Goal: Transaction & Acquisition: Purchase product/service

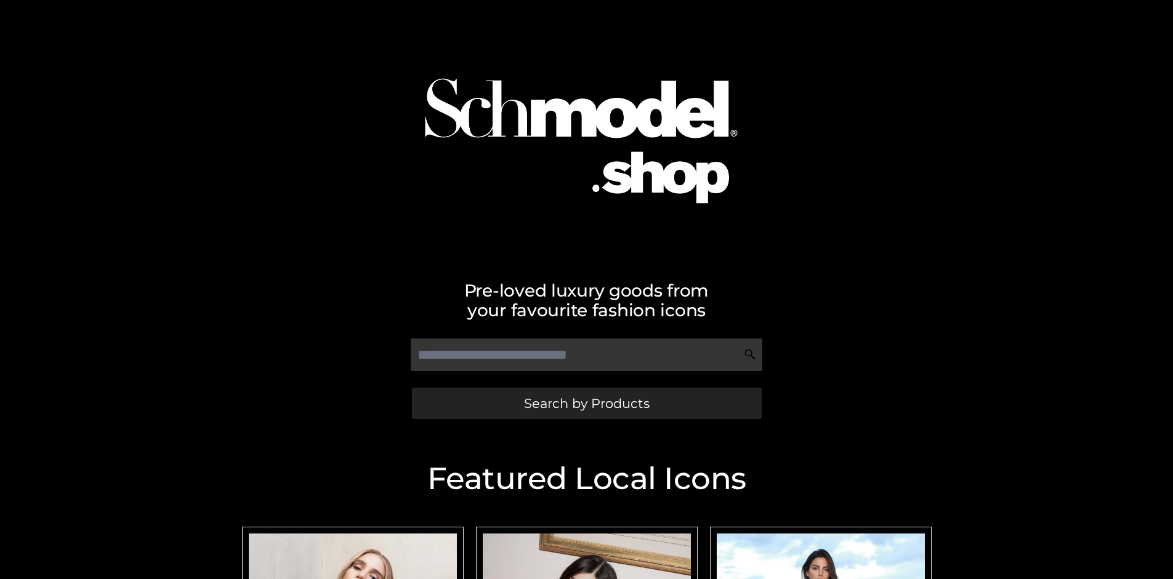
click at [586, 403] on span "Search by Products" at bounding box center [587, 403] width 126 height 13
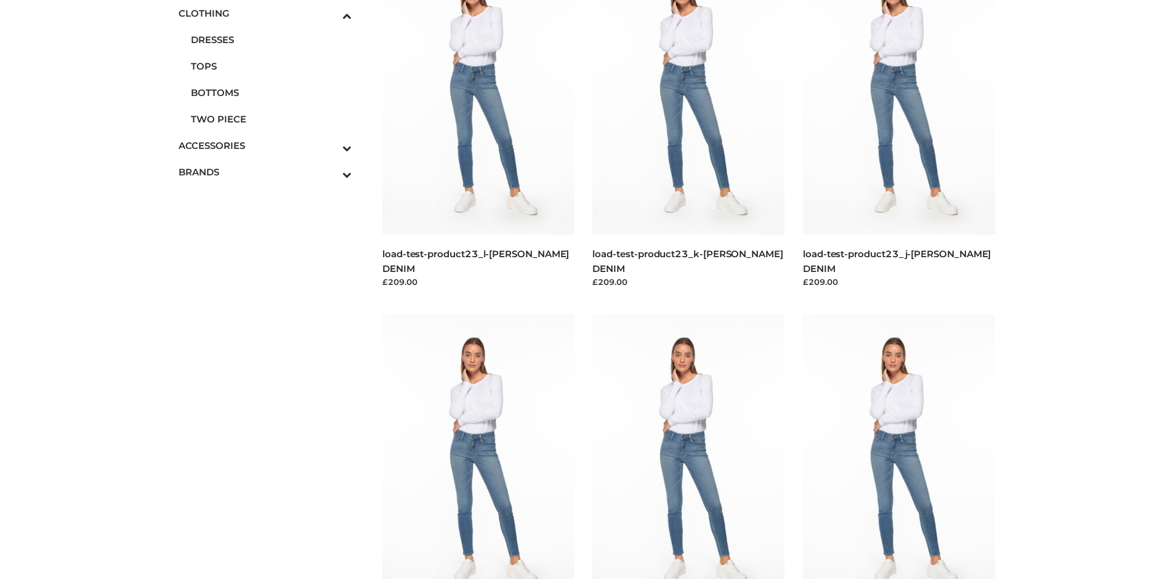
click at [271, 66] on span "TOPS" at bounding box center [271, 66] width 161 height 14
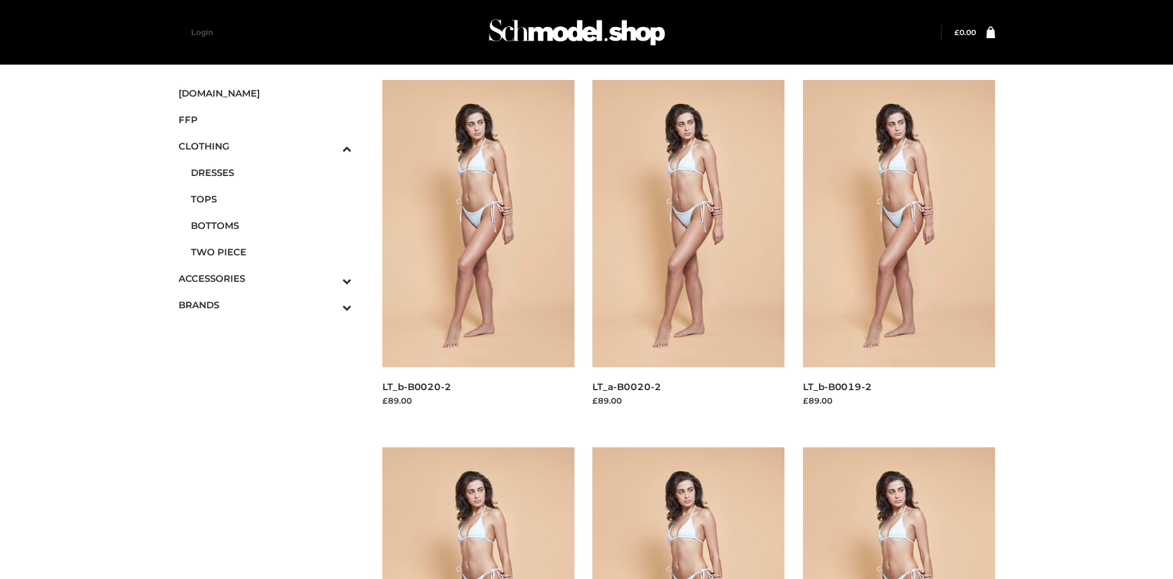
click at [898, 251] on img at bounding box center [899, 223] width 192 height 287
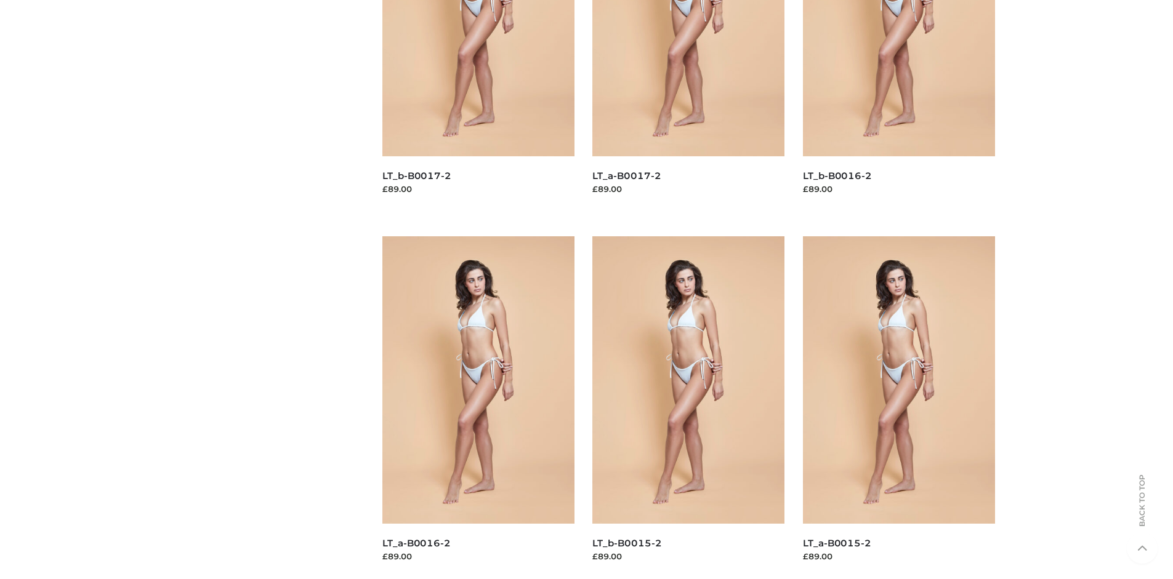
click at [478, 408] on img at bounding box center [478, 379] width 192 height 287
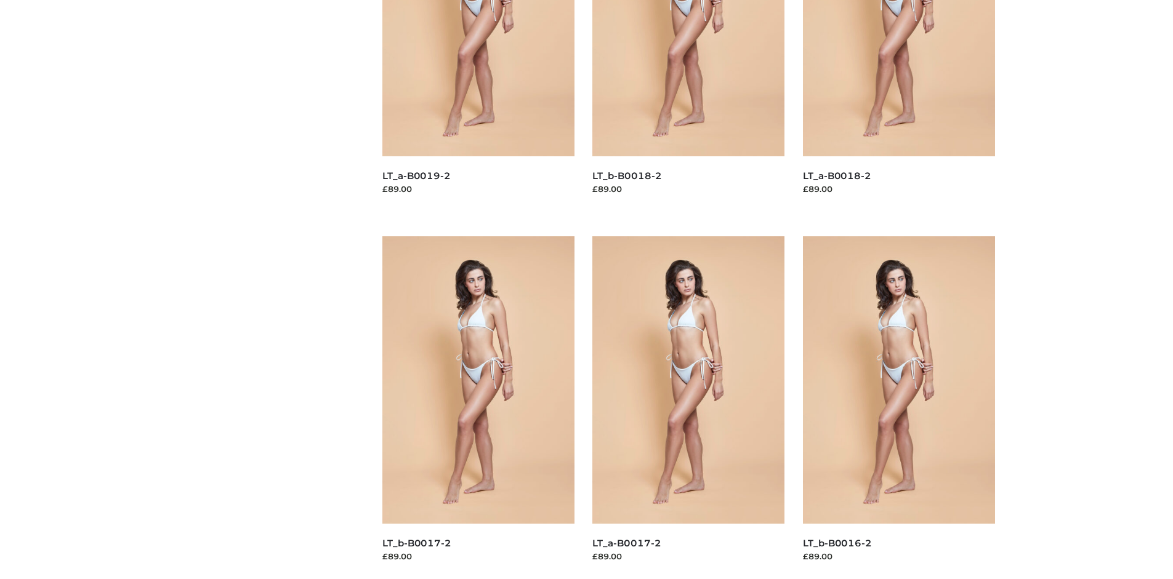
click at [478, 408] on img at bounding box center [478, 379] width 192 height 287
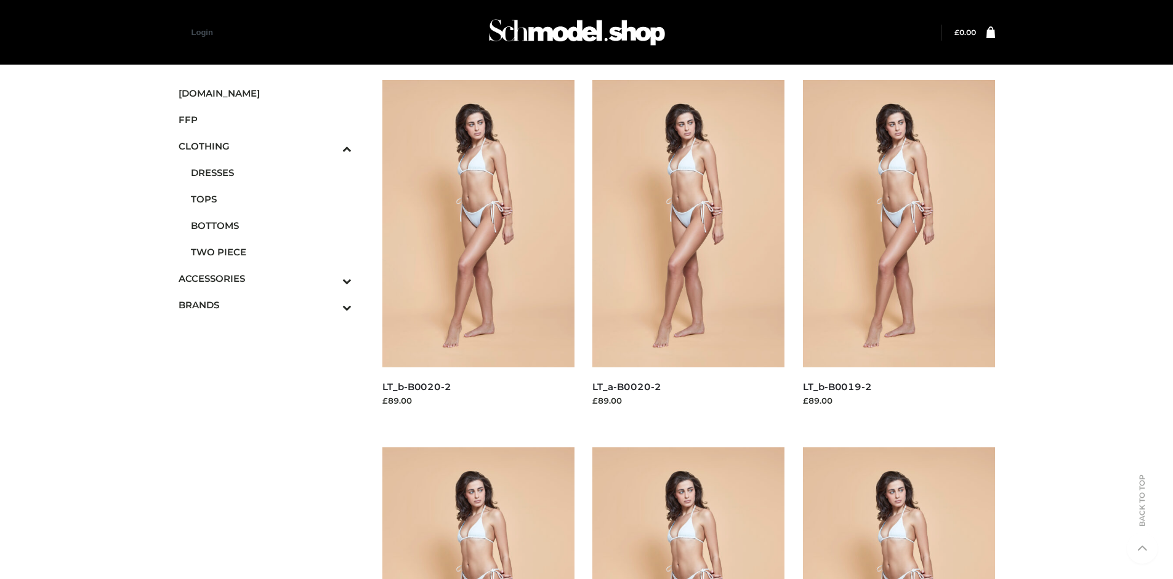
click at [265, 119] on span "FFP" at bounding box center [266, 120] width 174 height 14
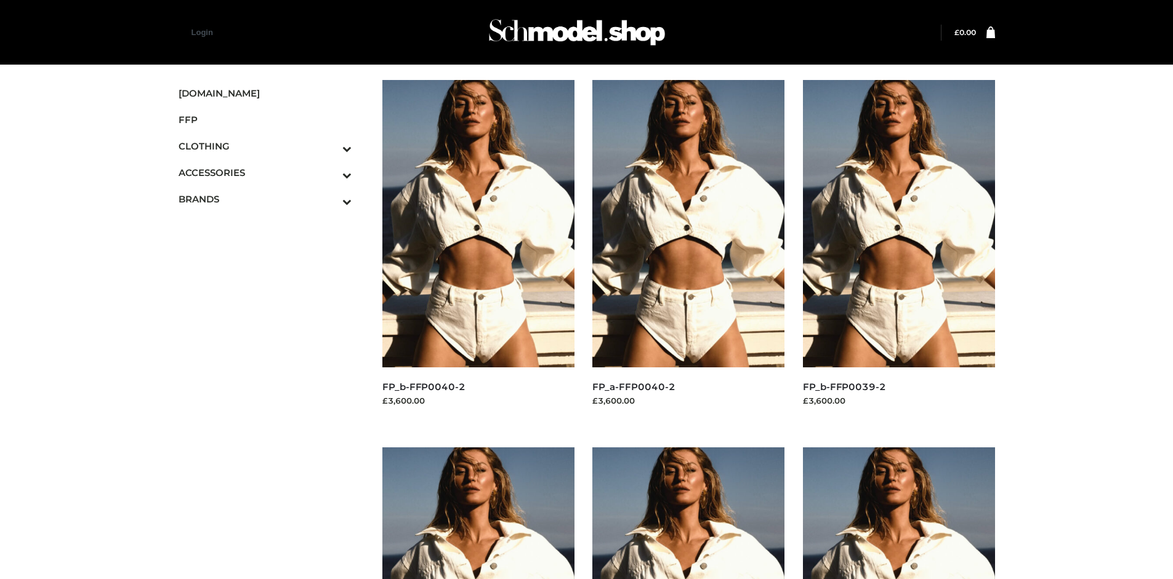
scroll to position [579, 0]
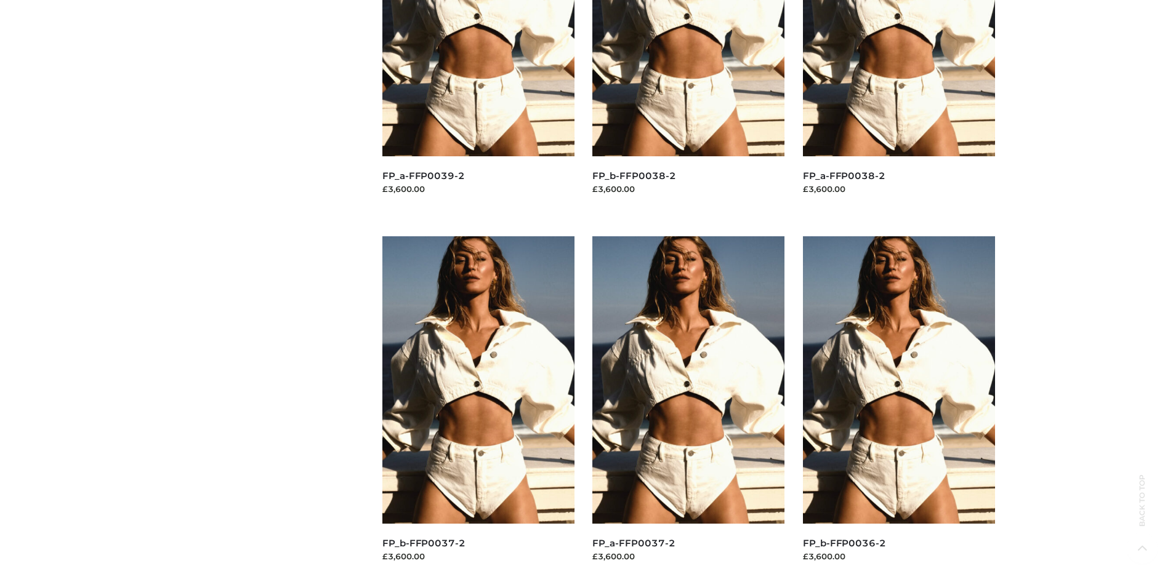
click at [478, 408] on img at bounding box center [478, 379] width 192 height 287
click at [688, 408] on img at bounding box center [688, 379] width 192 height 287
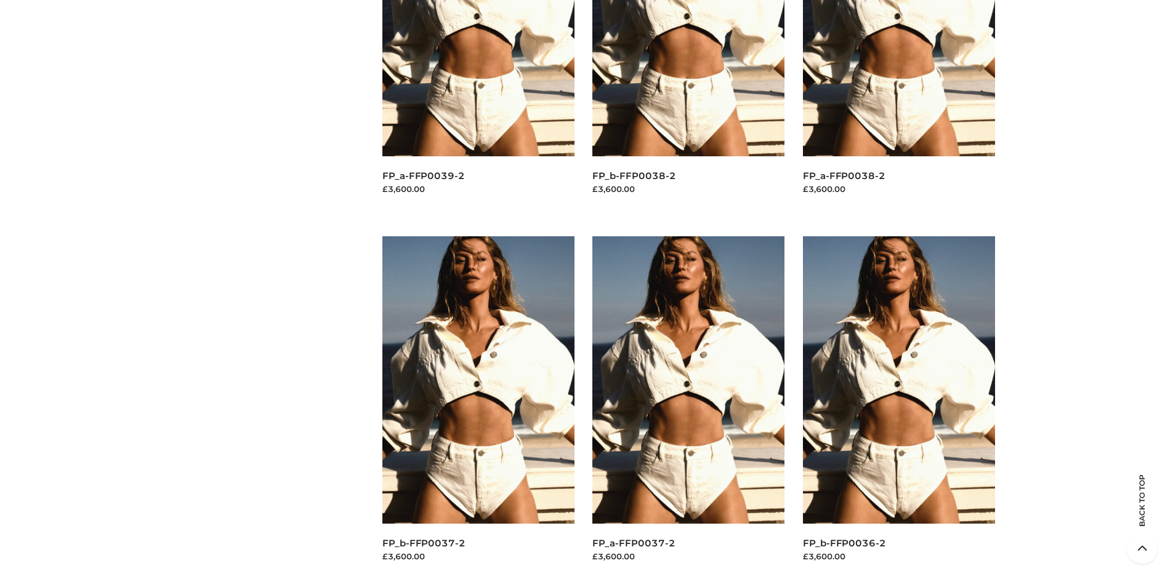
scroll to position [0, 0]
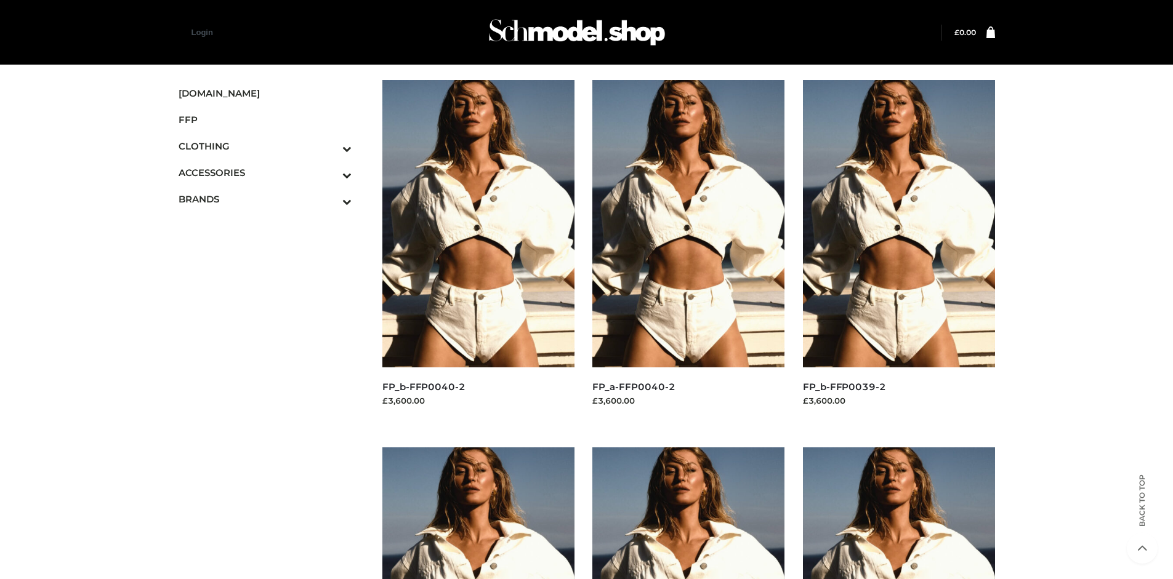
click at [478, 251] on img at bounding box center [478, 223] width 192 height 287
click at [330, 199] on icon "Toggle Submenu" at bounding box center [283, 202] width 138 height 14
click at [0, 0] on span "OPP SWIMWEAR" at bounding box center [0, 0] width 0 height 0
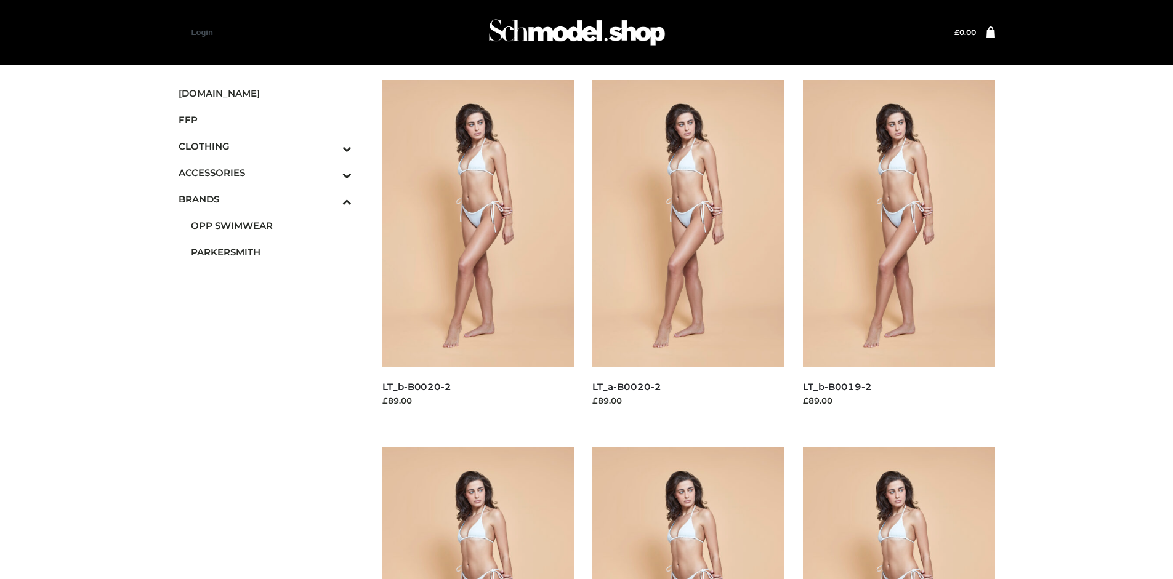
click at [688, 251] on img at bounding box center [688, 223] width 192 height 287
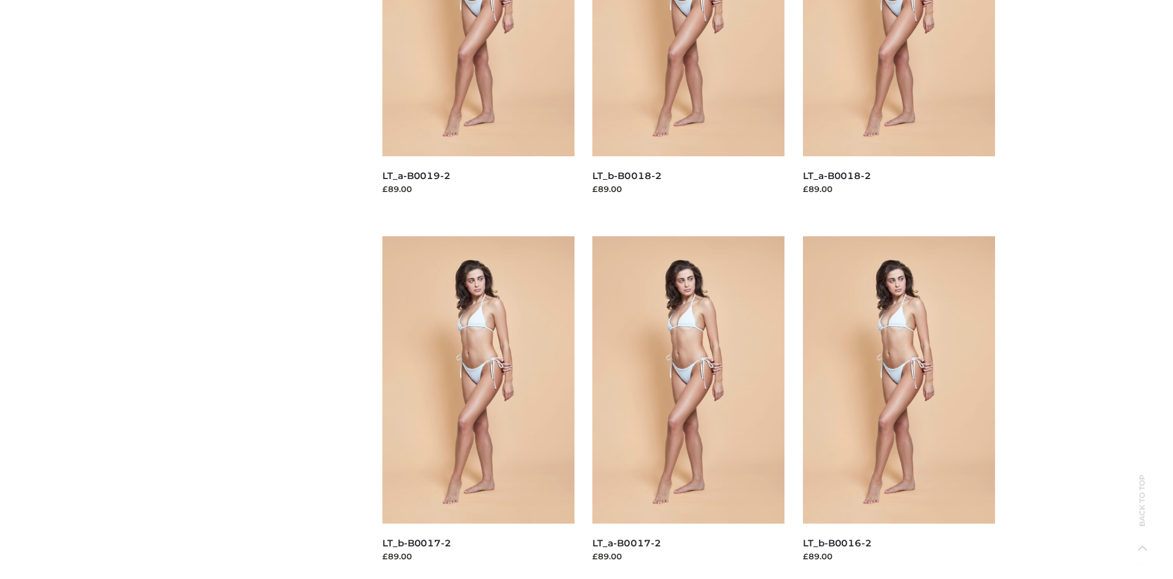
click at [688, 408] on img at bounding box center [688, 379] width 192 height 287
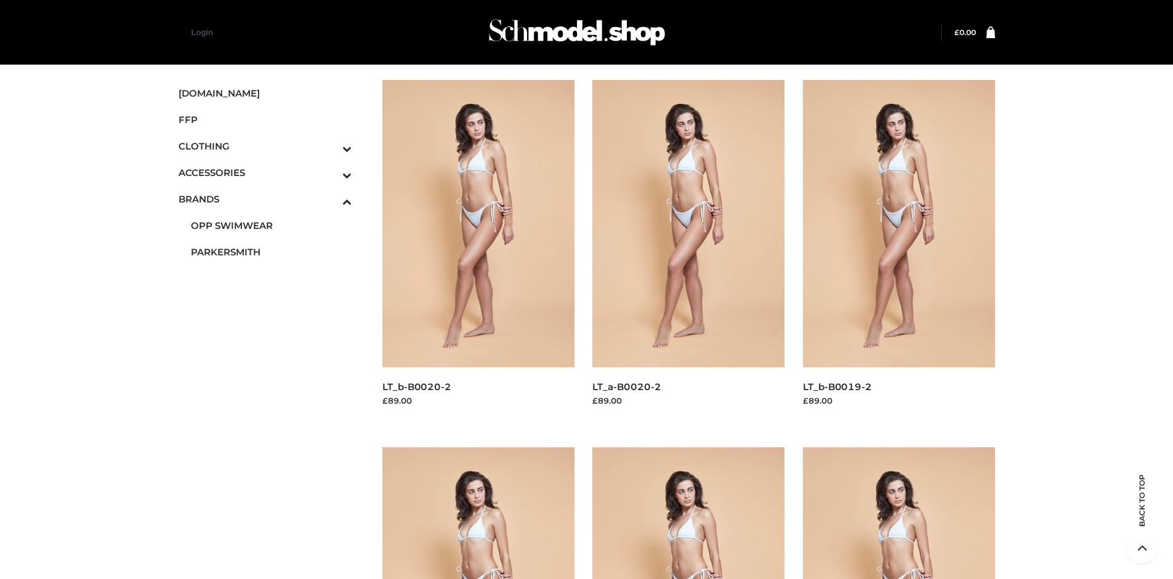
click at [330, 172] on icon "Toggle Submenu" at bounding box center [283, 175] width 138 height 14
click at [271, 195] on span "BAGS" at bounding box center [271, 199] width 161 height 14
